Goal: Task Accomplishment & Management: Manage account settings

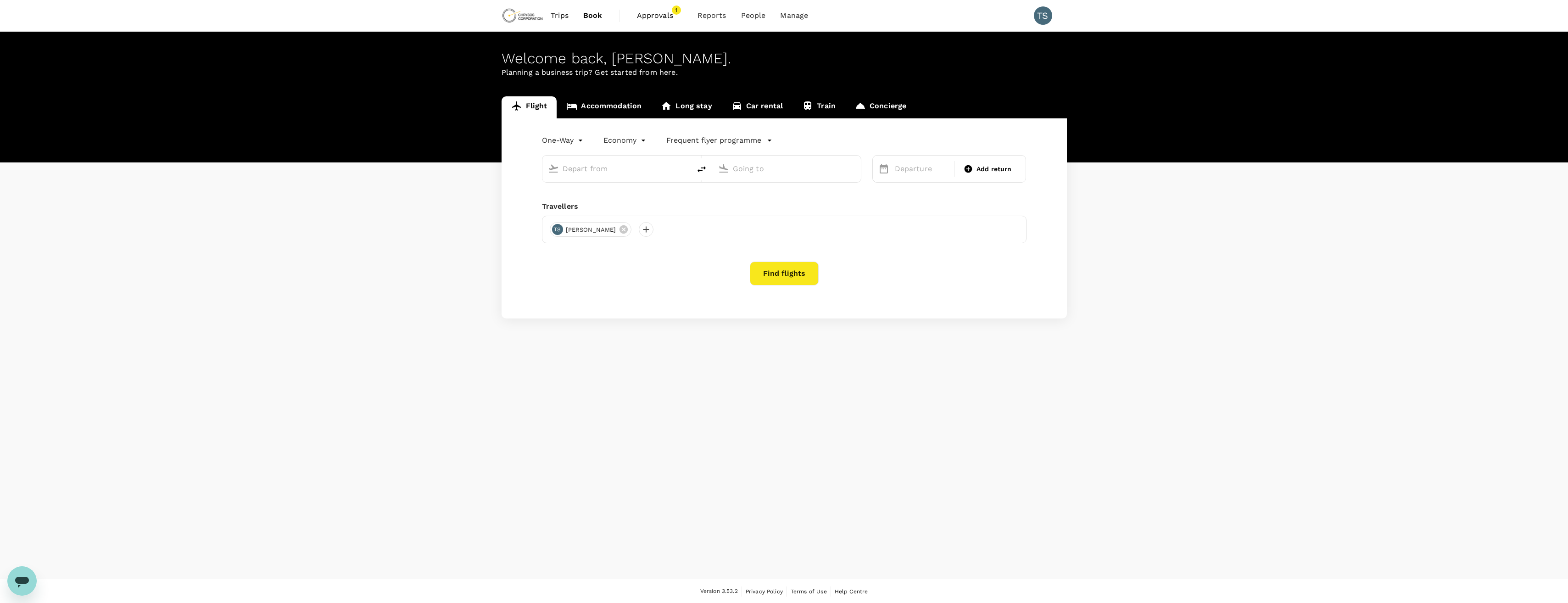
type input "Hannover-Langenhagen (HAJ)"
type input "[GEOGRAPHIC_DATA] ([GEOGRAPHIC_DATA])"
type input "Hannover-Langenhagen (HAJ)"
type input "[GEOGRAPHIC_DATA] ([GEOGRAPHIC_DATA])"
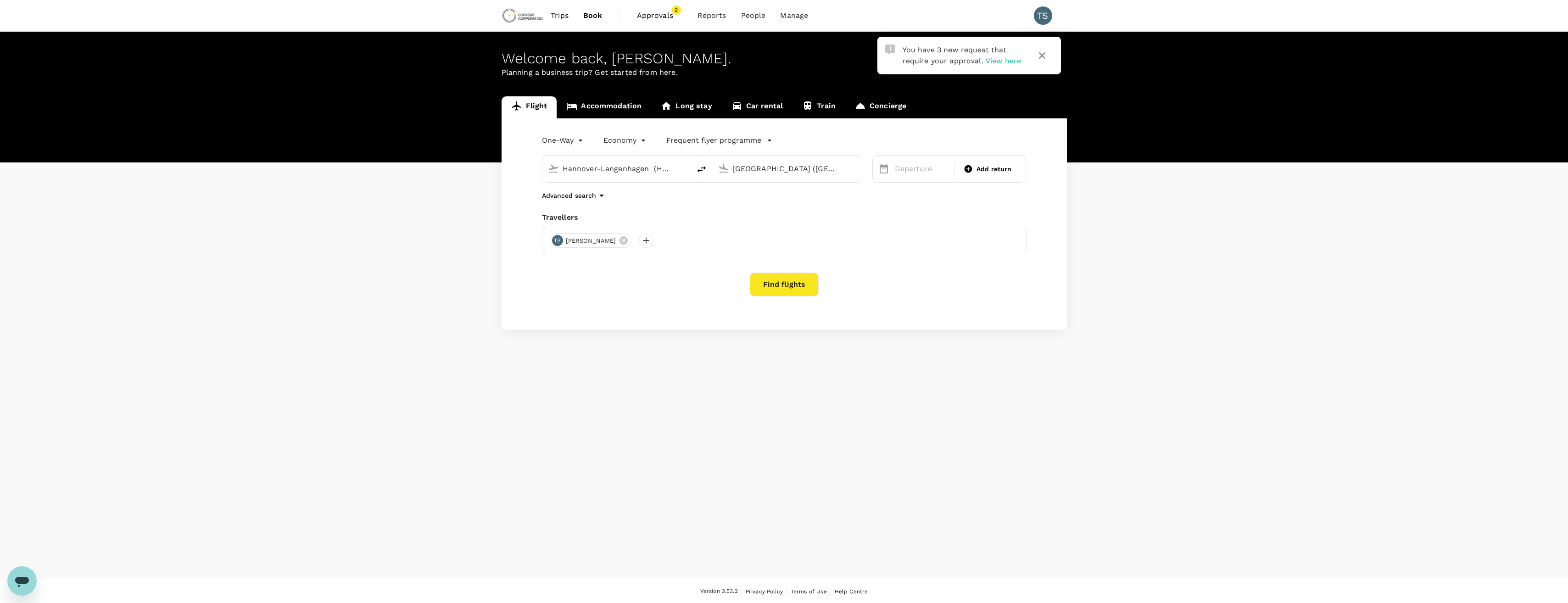
click at [662, 16] on span "Approvals" at bounding box center [660, 15] width 46 height 11
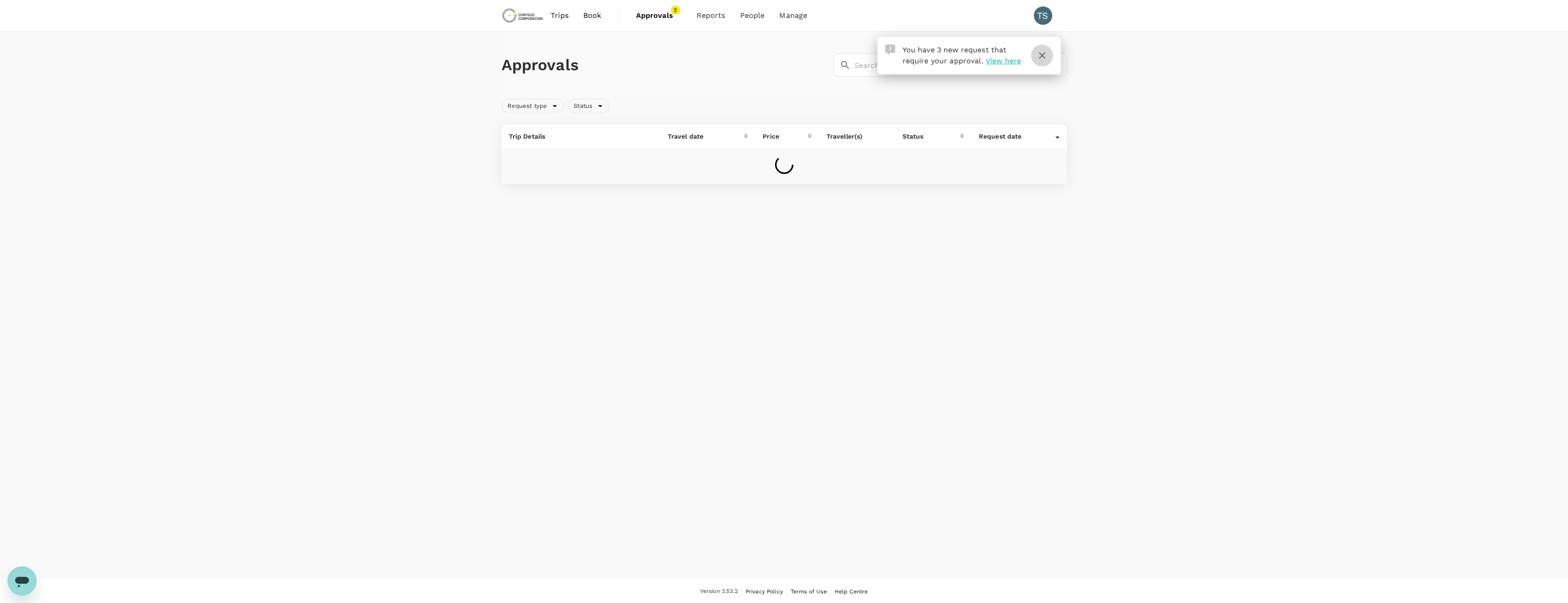
click at [1043, 57] on icon "button" at bounding box center [1042, 56] width 11 height 11
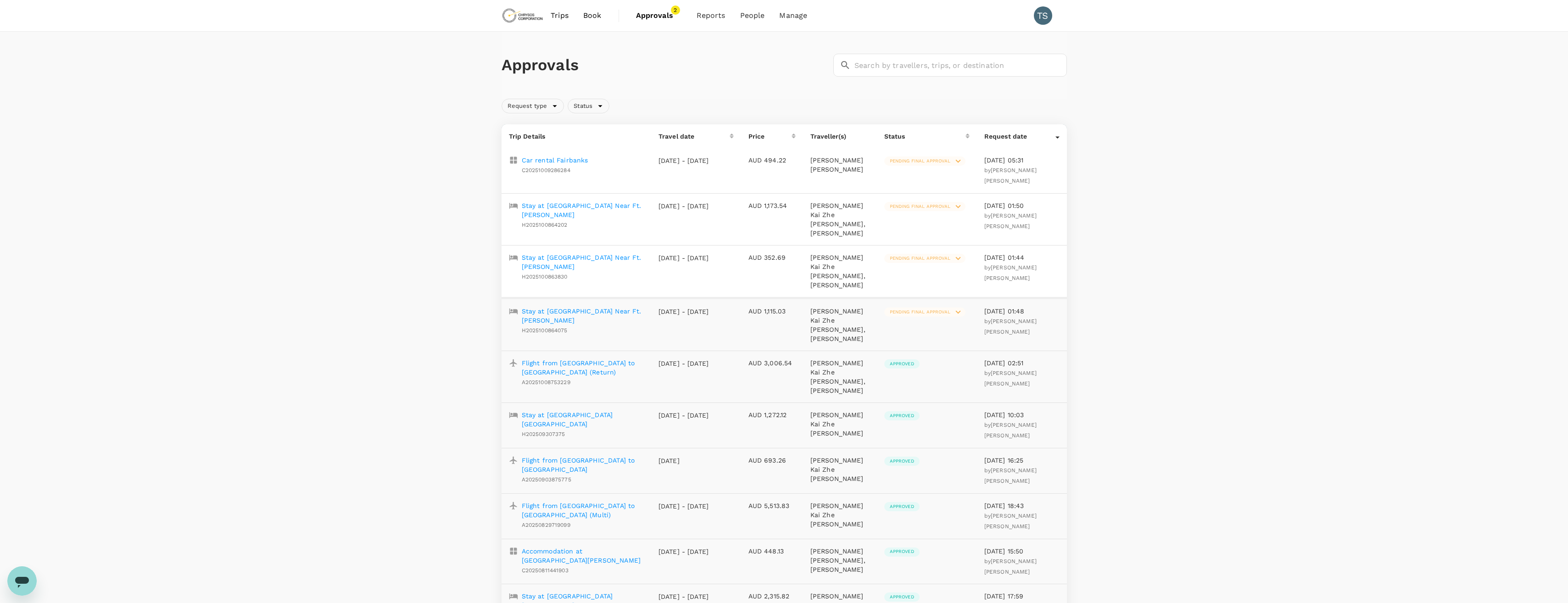
click at [578, 253] on p "Stay at [GEOGRAPHIC_DATA] Near Ft. [PERSON_NAME]" at bounding box center [583, 262] width 122 height 19
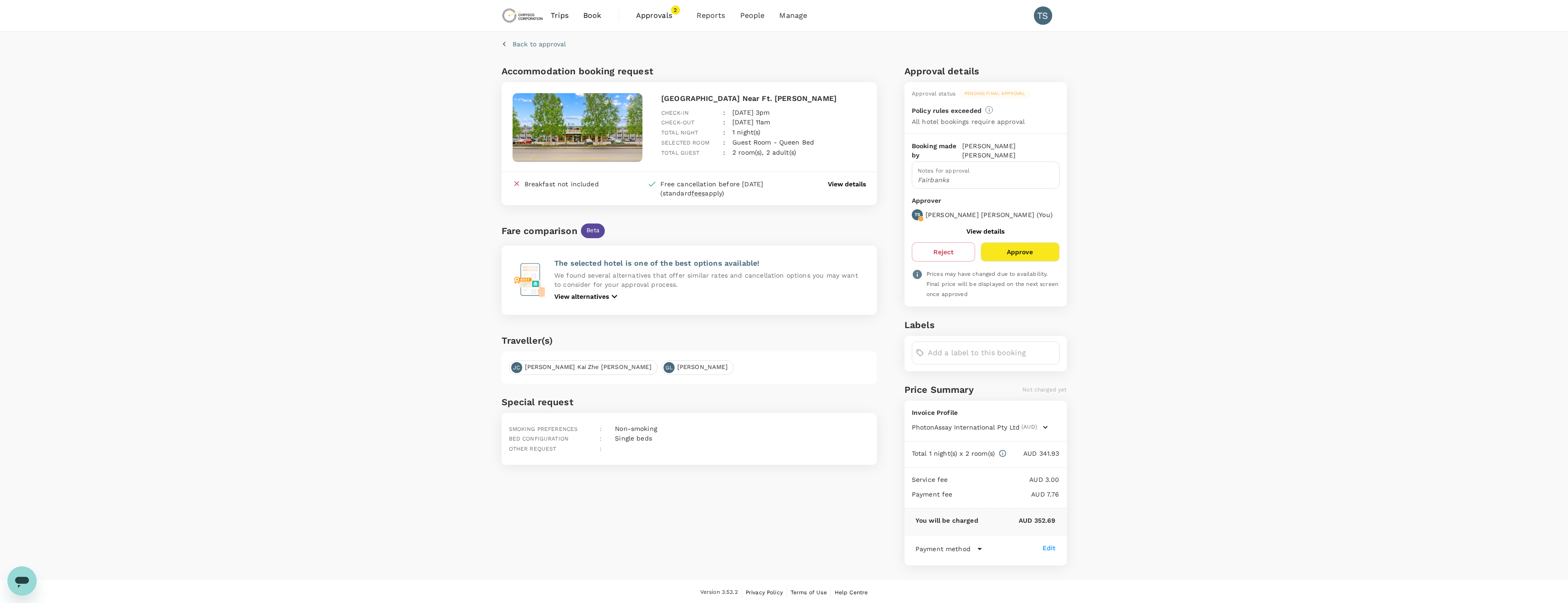
click at [843, 183] on p "View details" at bounding box center [847, 184] width 38 height 9
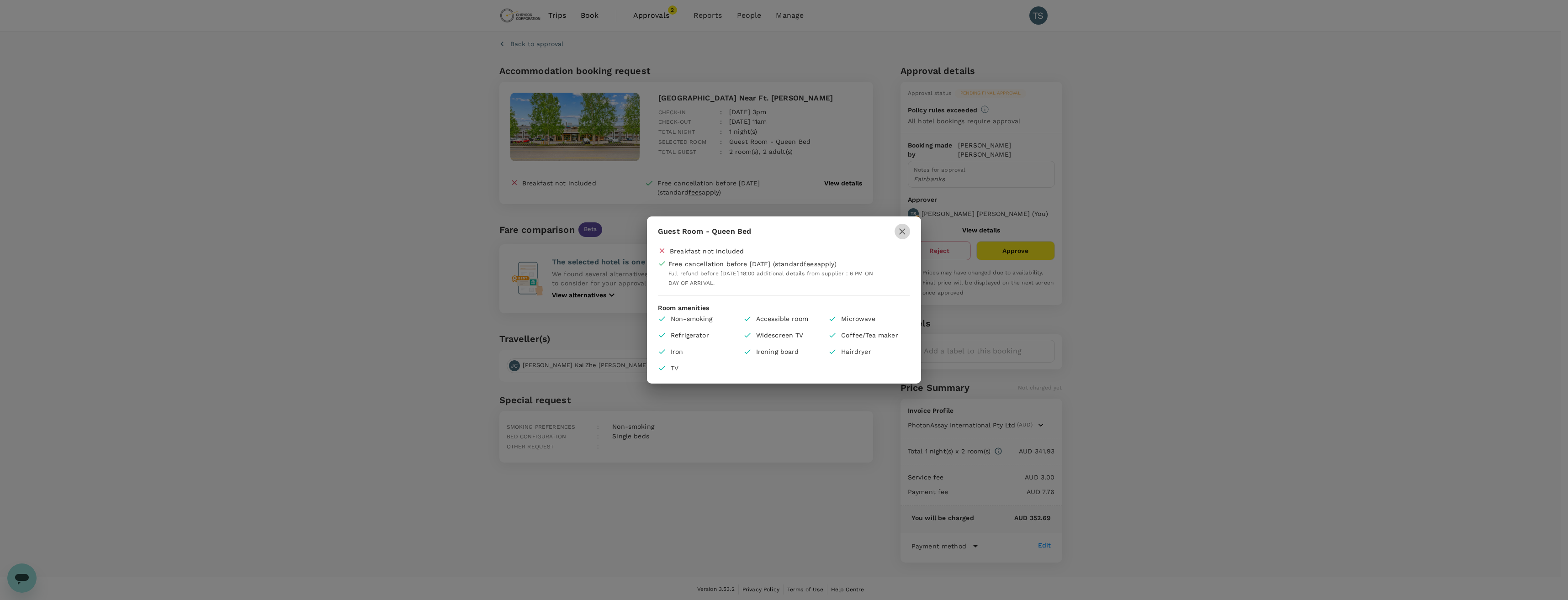
click at [904, 231] on icon "button" at bounding box center [902, 231] width 11 height 11
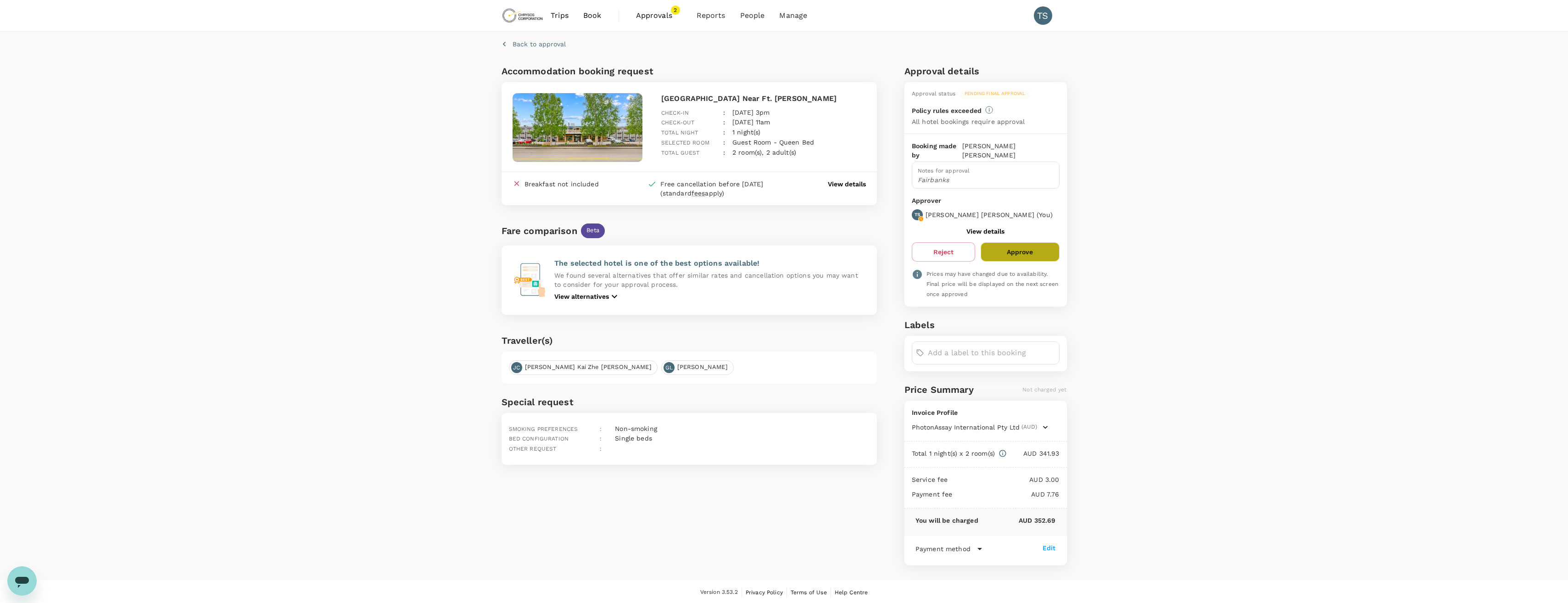
click at [1026, 245] on button "Approve" at bounding box center [1020, 252] width 78 height 19
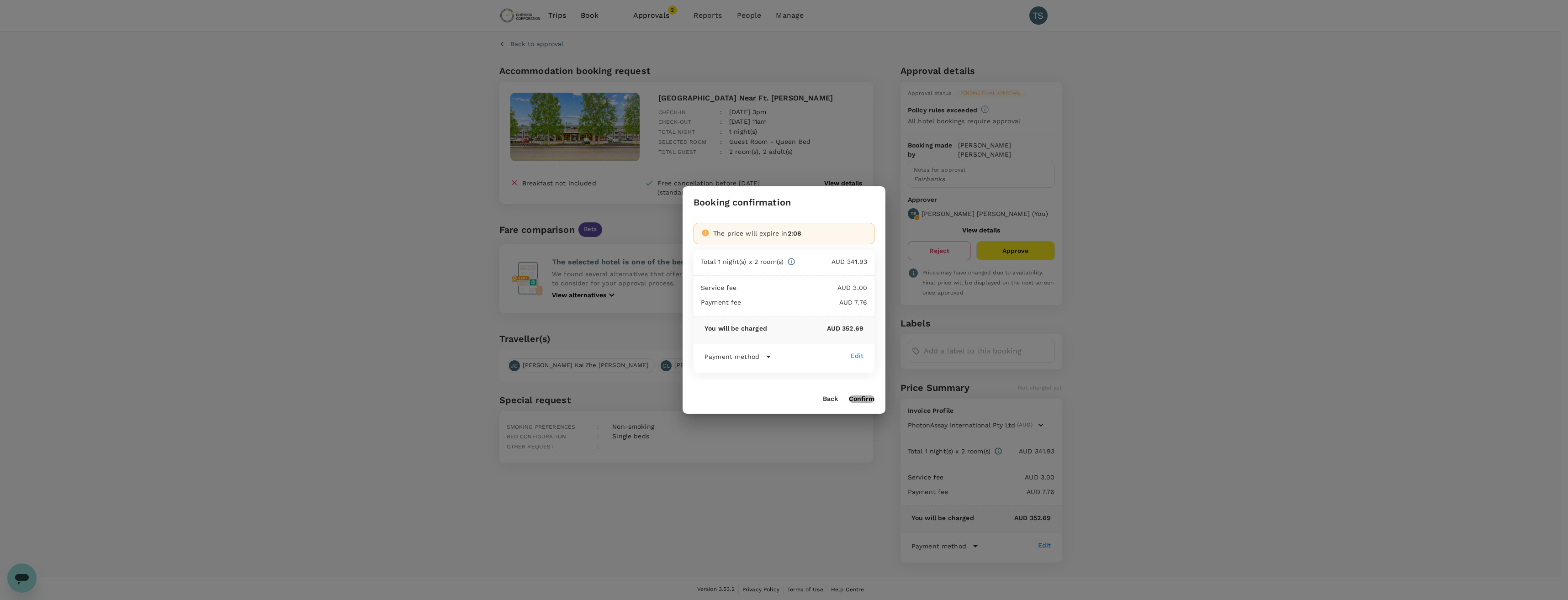
click at [864, 398] on button "Confirm" at bounding box center [861, 399] width 26 height 7
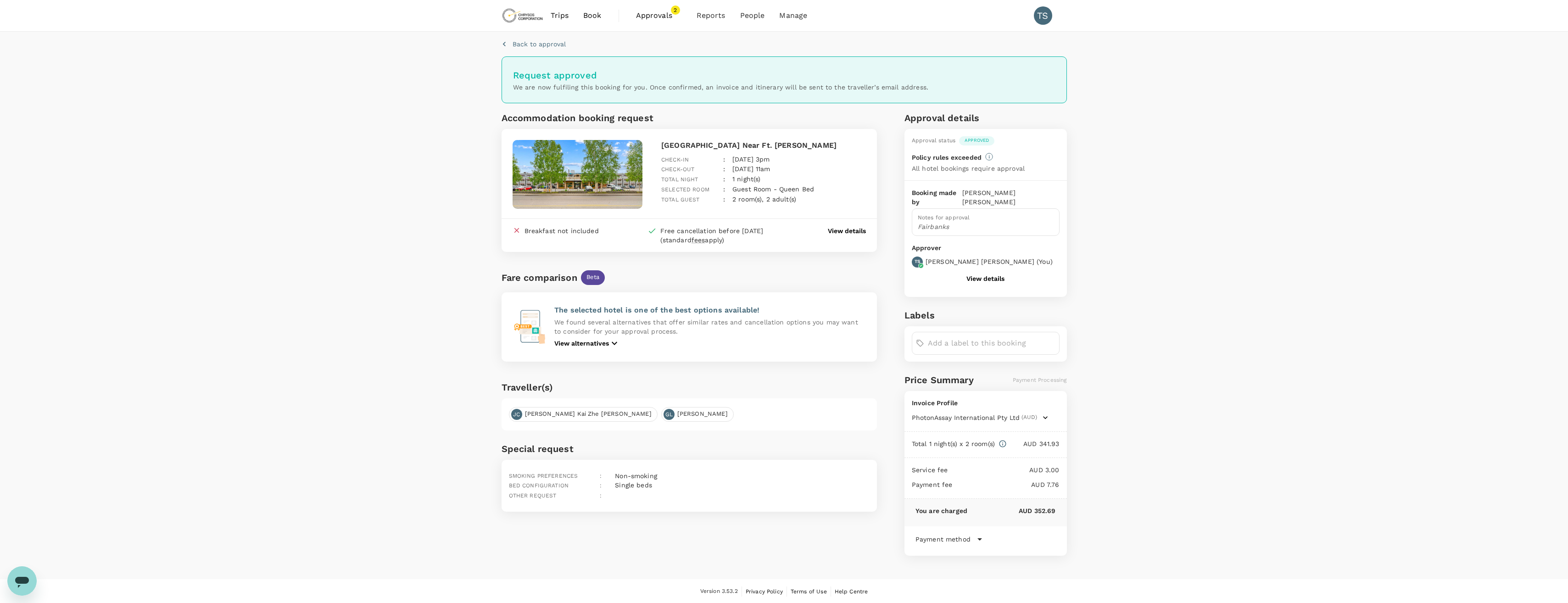
click at [662, 15] on span "Approvals" at bounding box center [658, 15] width 46 height 11
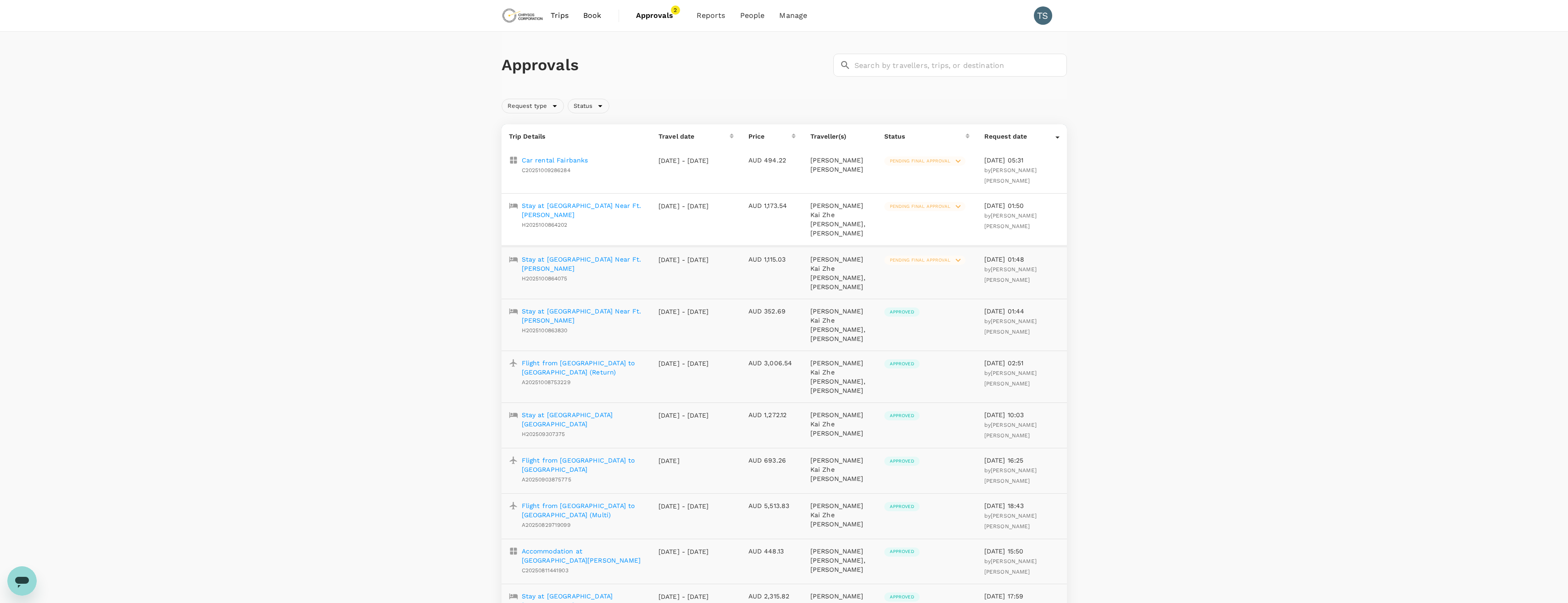
click at [551, 255] on p "Stay at [GEOGRAPHIC_DATA] Near Ft. [PERSON_NAME]" at bounding box center [583, 264] width 122 height 19
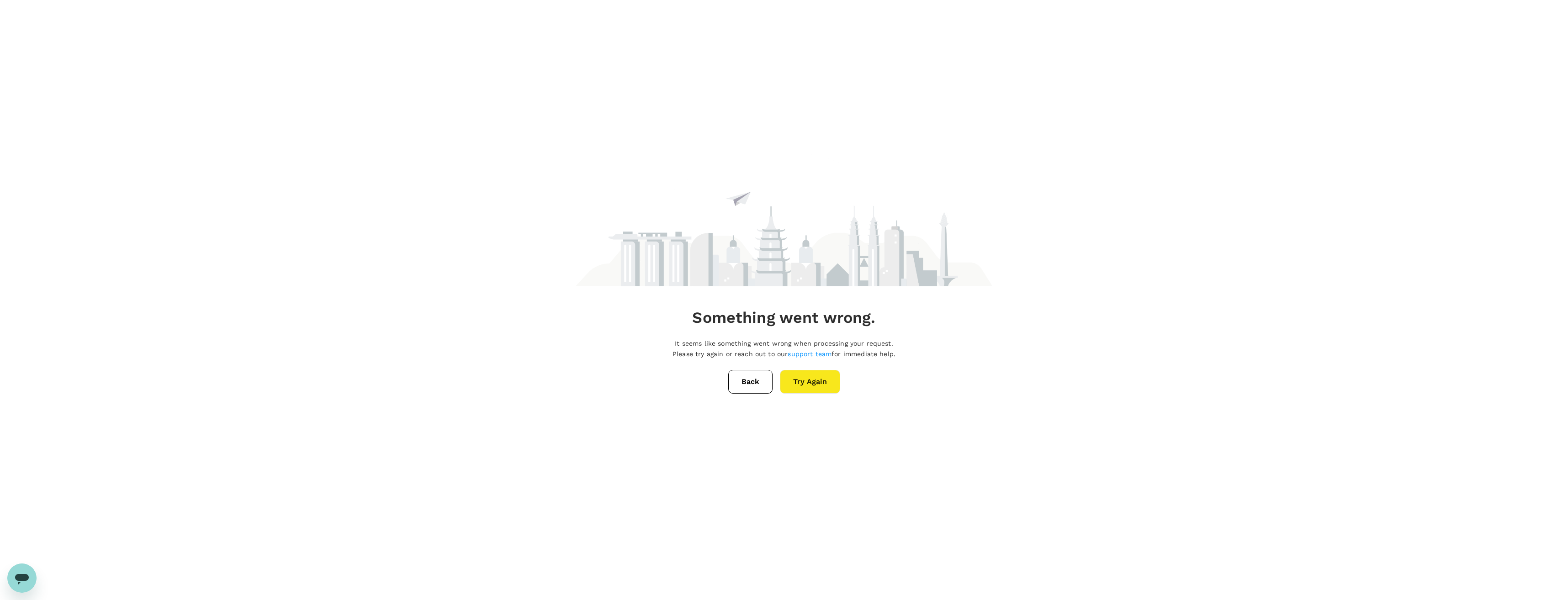
click at [813, 383] on button "Try Again" at bounding box center [810, 382] width 60 height 24
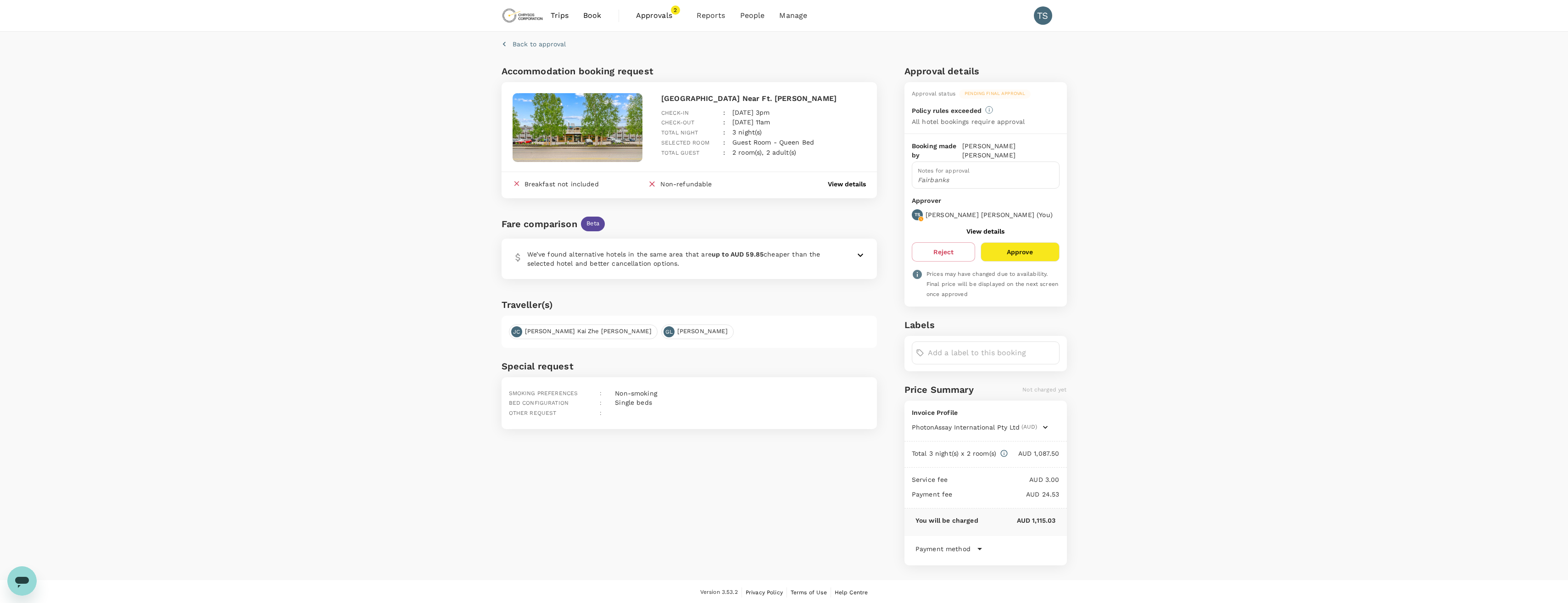
click at [1011, 243] on button "Approve" at bounding box center [1020, 252] width 78 height 19
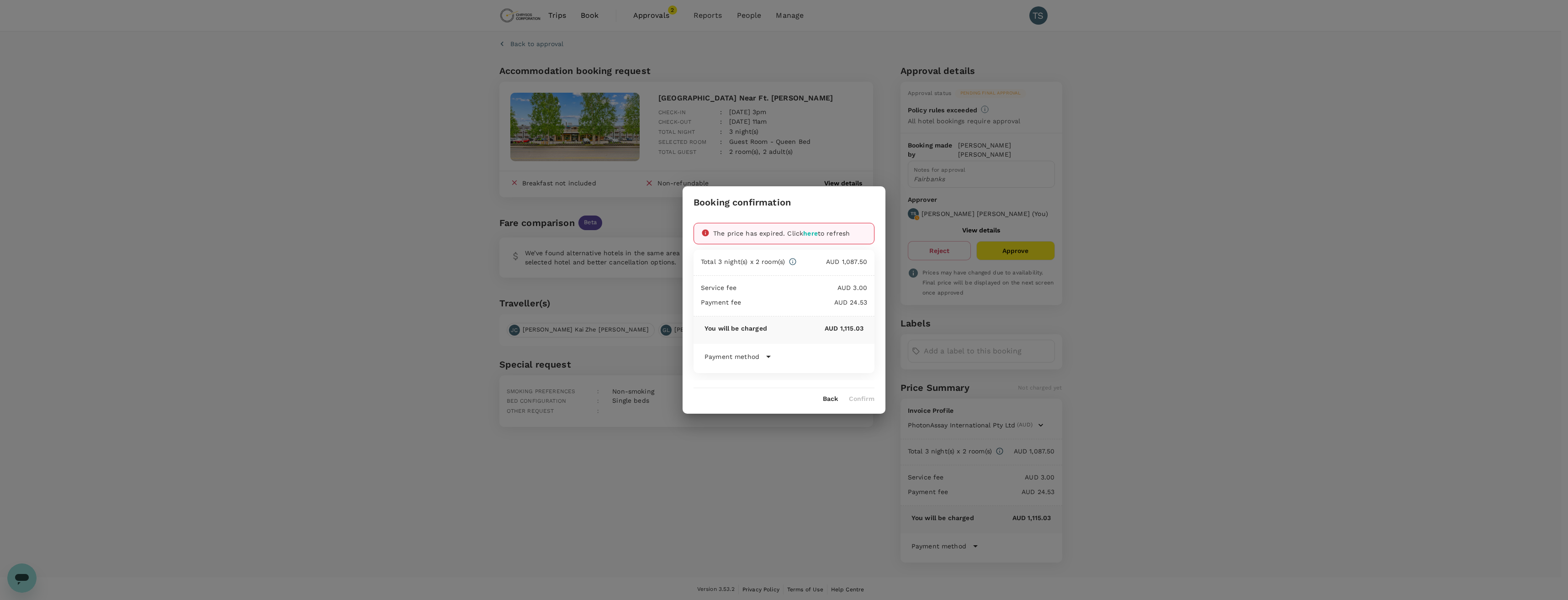
click at [814, 233] on span "here" at bounding box center [810, 233] width 15 height 7
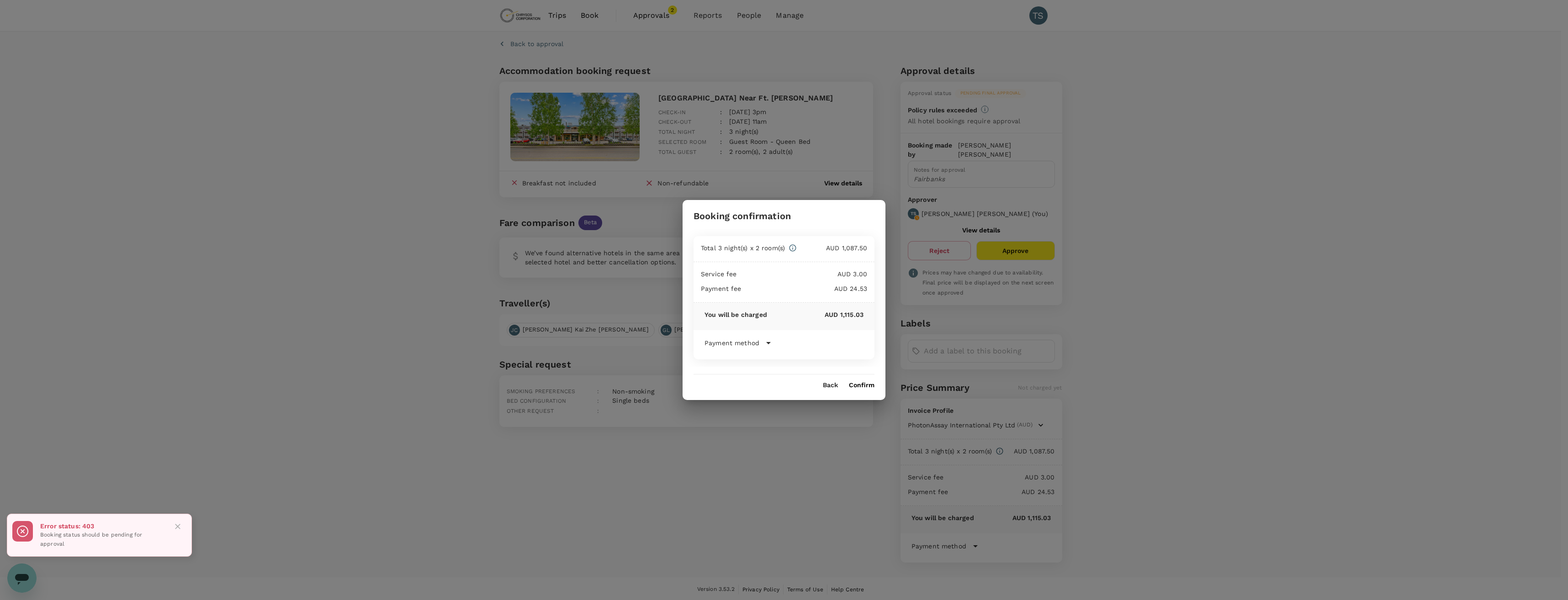
click at [858, 386] on button "Confirm" at bounding box center [861, 385] width 26 height 7
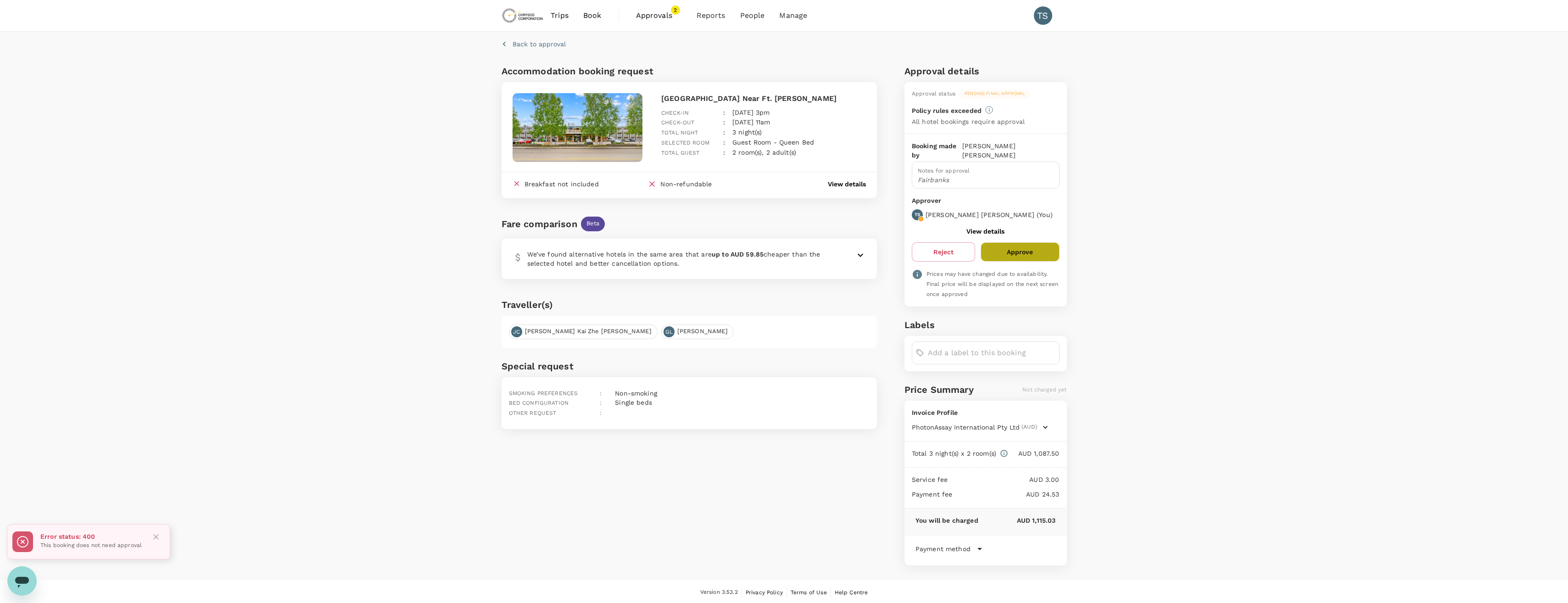
click at [1024, 247] on button "Approve" at bounding box center [1020, 252] width 78 height 19
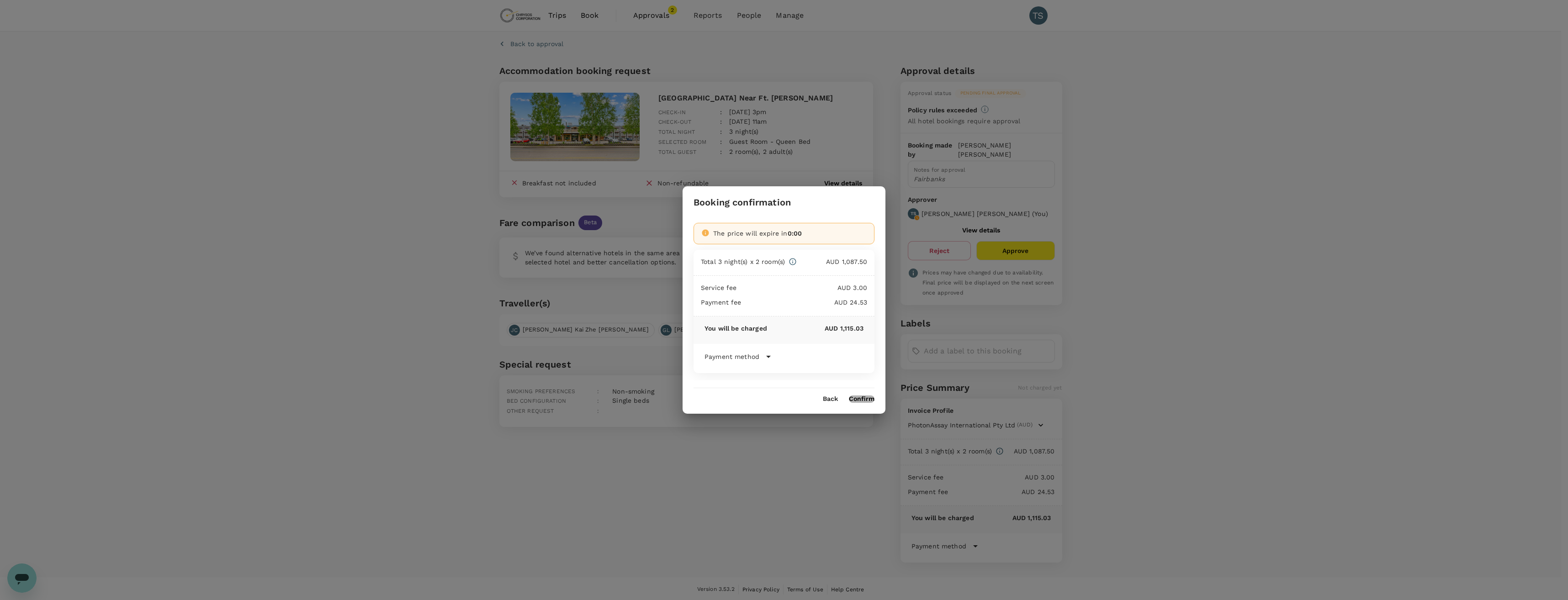
click at [860, 400] on button "Confirm" at bounding box center [861, 399] width 26 height 7
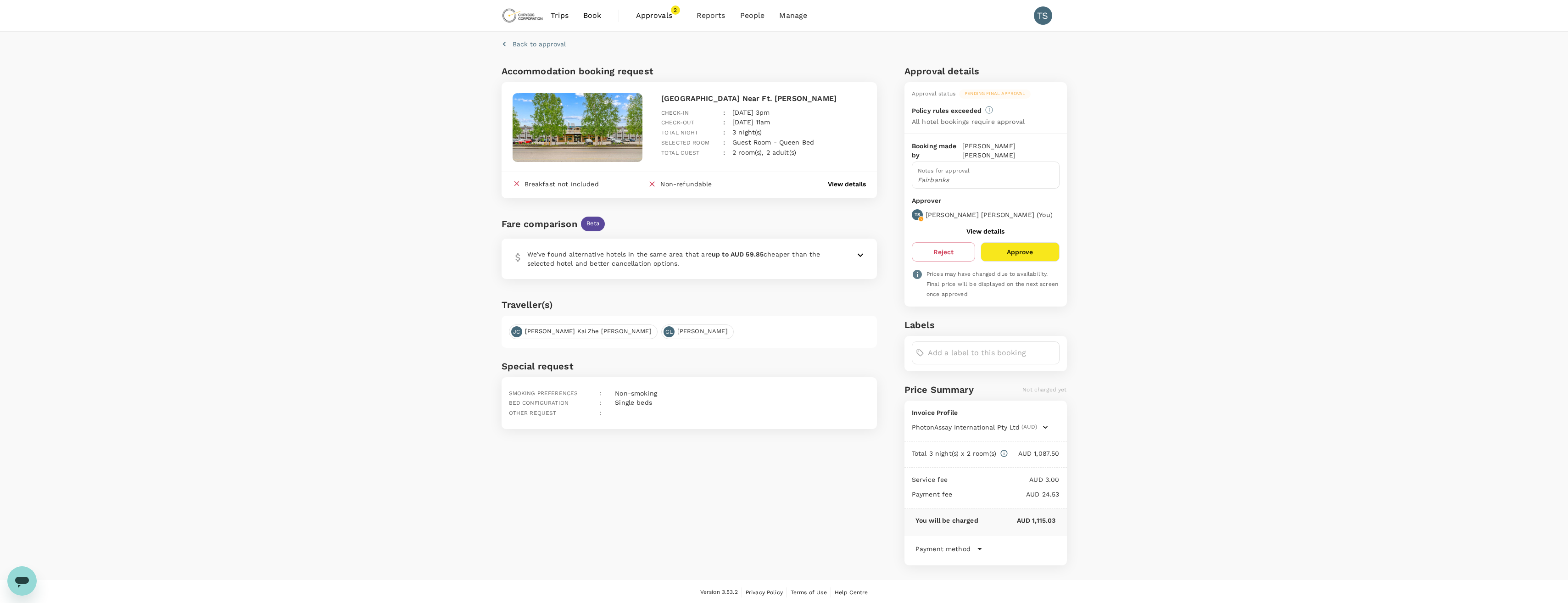
click at [659, 21] on span "Approvals" at bounding box center [658, 15] width 46 height 11
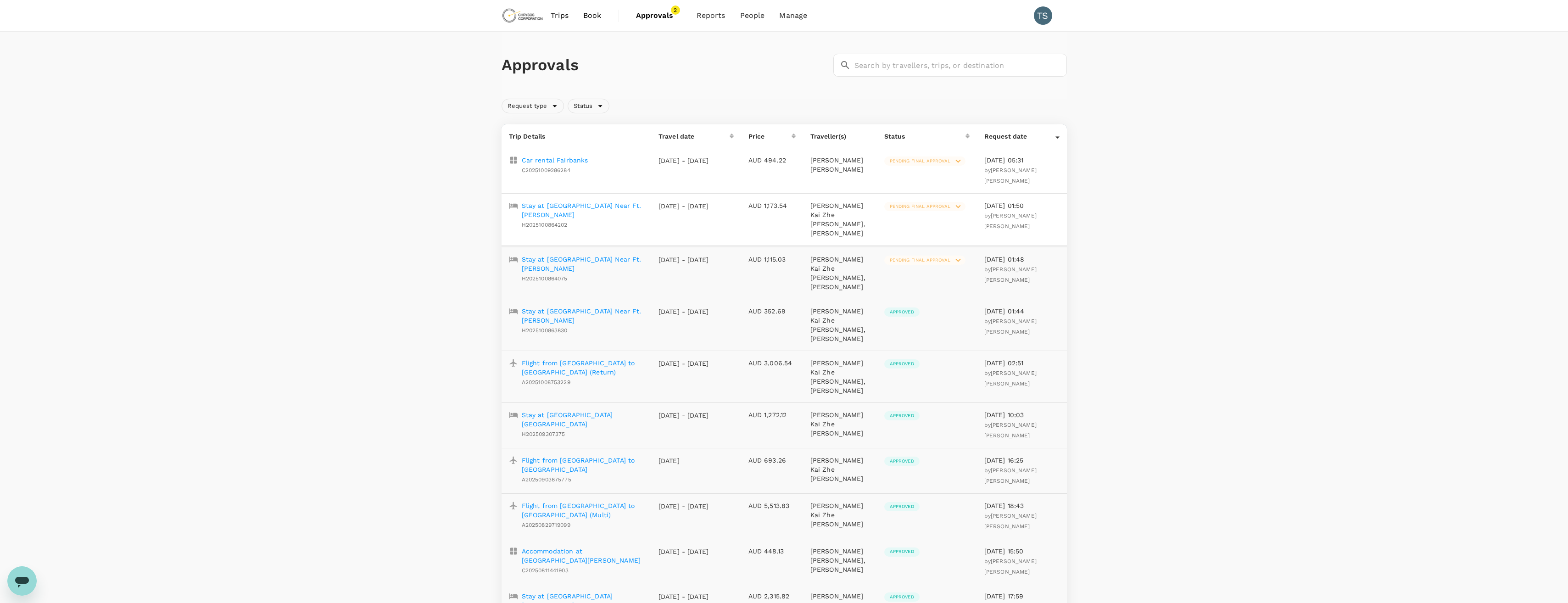
click at [599, 201] on p "Stay at [GEOGRAPHIC_DATA] Near Ft. [PERSON_NAME]" at bounding box center [583, 210] width 122 height 19
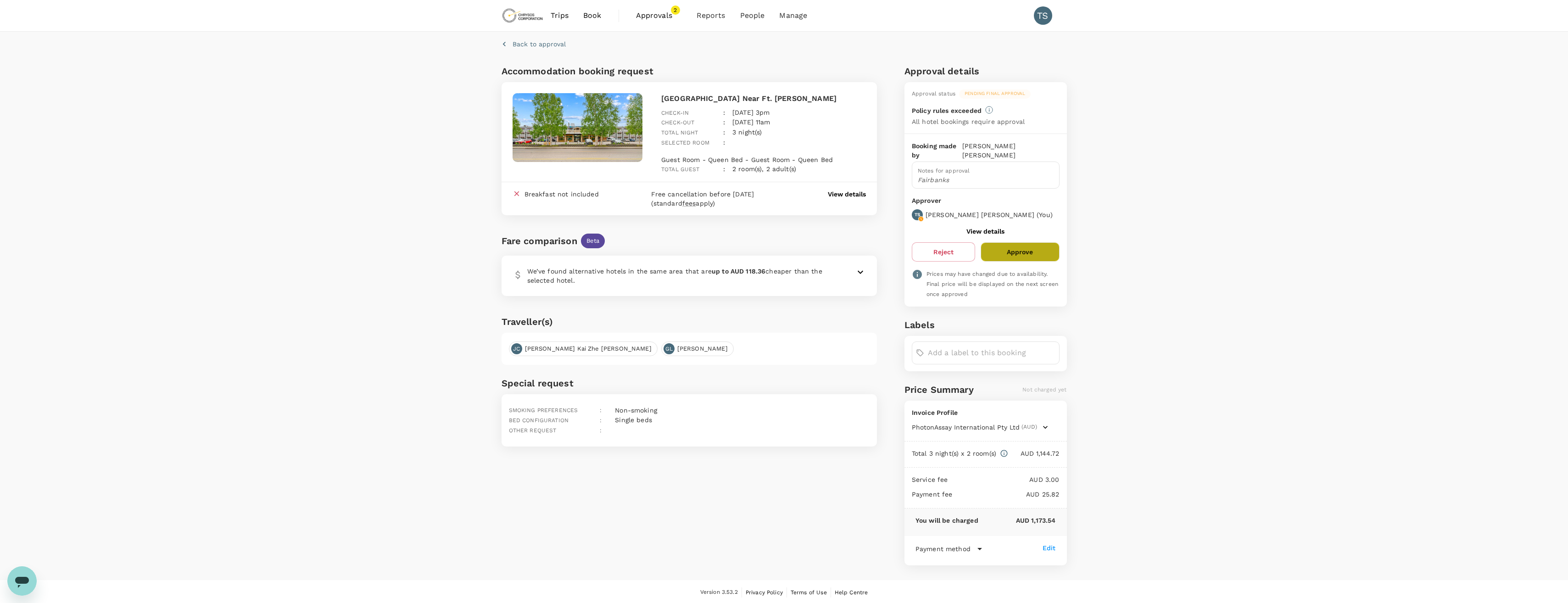
click at [1035, 243] on button "Approve" at bounding box center [1020, 252] width 78 height 19
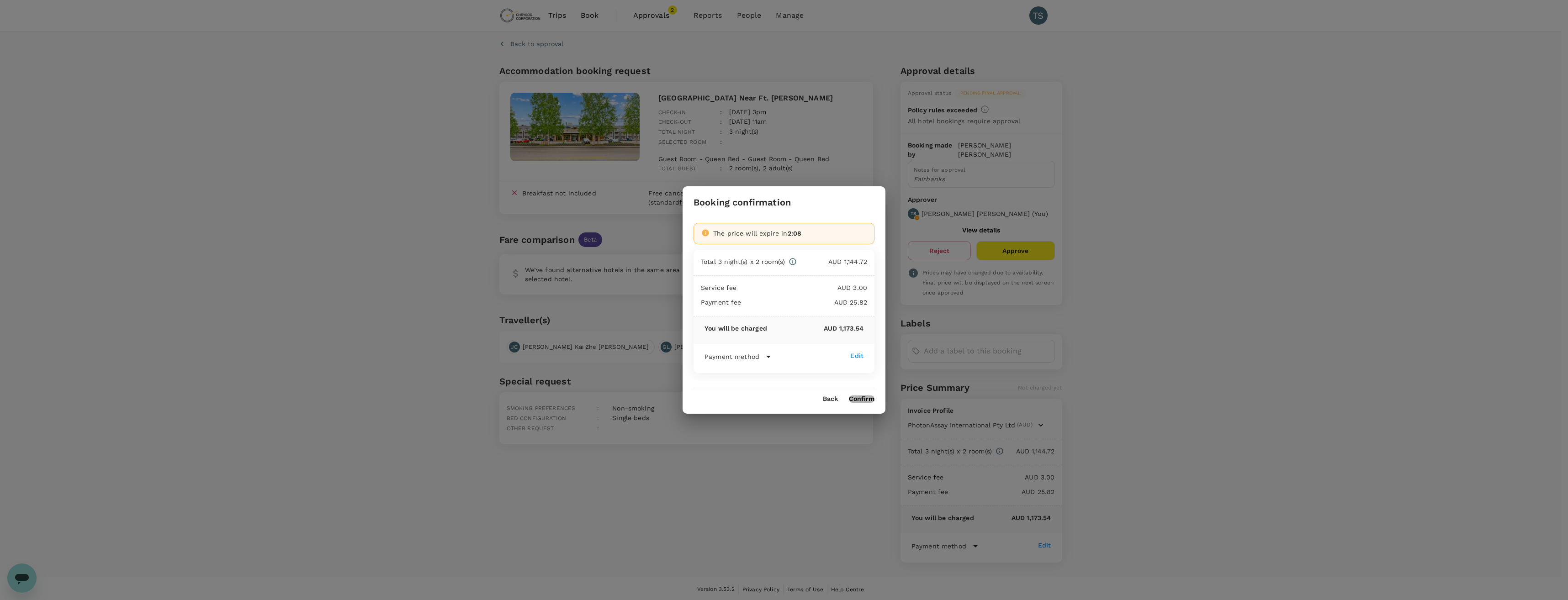
click at [862, 396] on button "Confirm" at bounding box center [861, 399] width 26 height 7
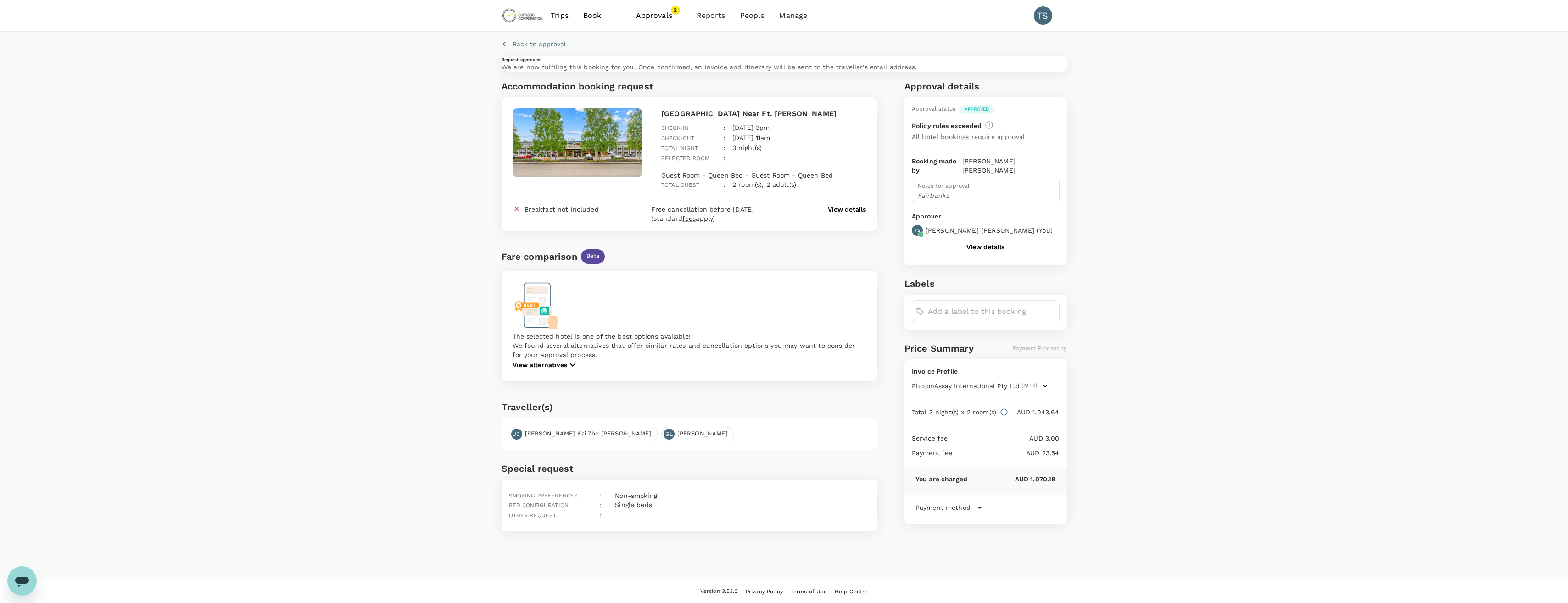
click at [641, 14] on span "Approvals" at bounding box center [658, 15] width 46 height 11
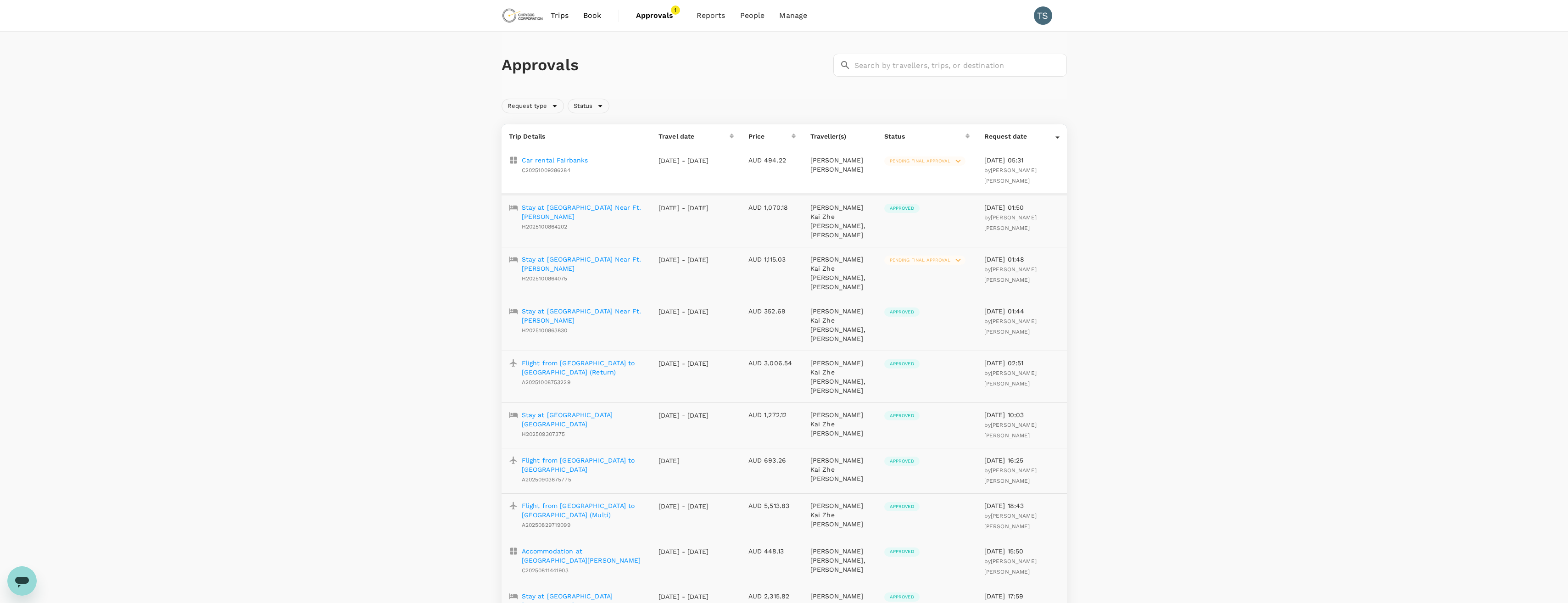
click at [556, 159] on p "Car rental Fairbanks" at bounding box center [555, 160] width 66 height 9
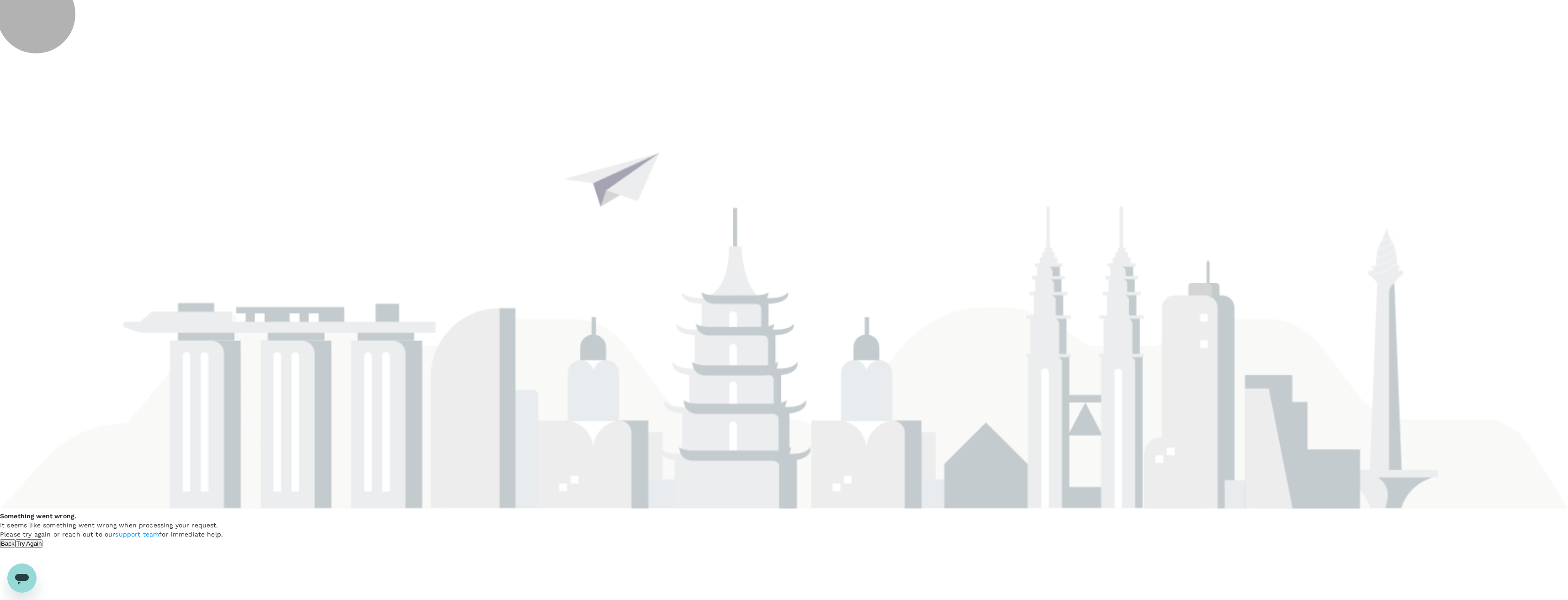
click at [43, 539] on button "Try Again" at bounding box center [30, 543] width 28 height 9
